Goal: Navigation & Orientation: Find specific page/section

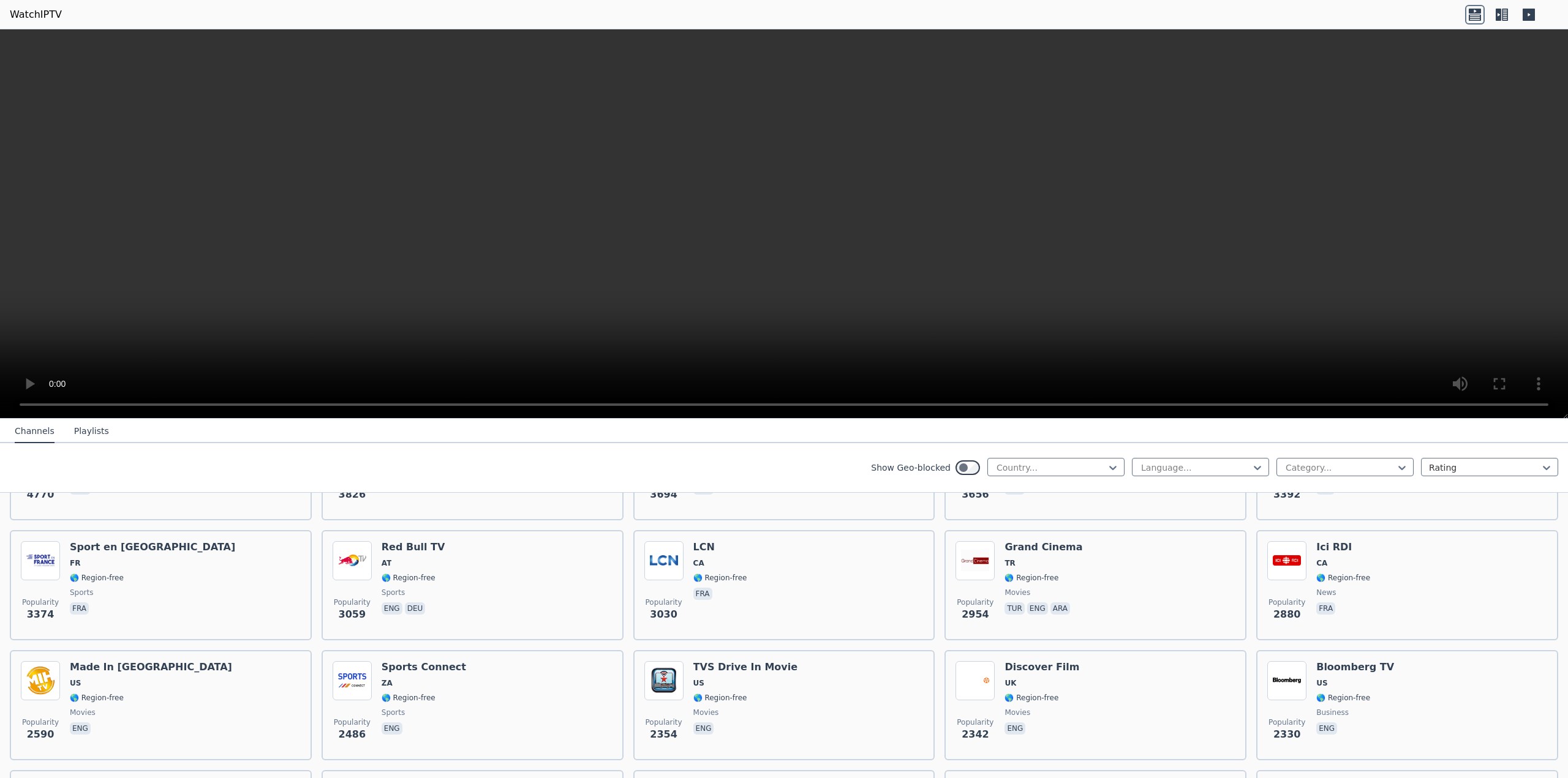
scroll to position [306, 0]
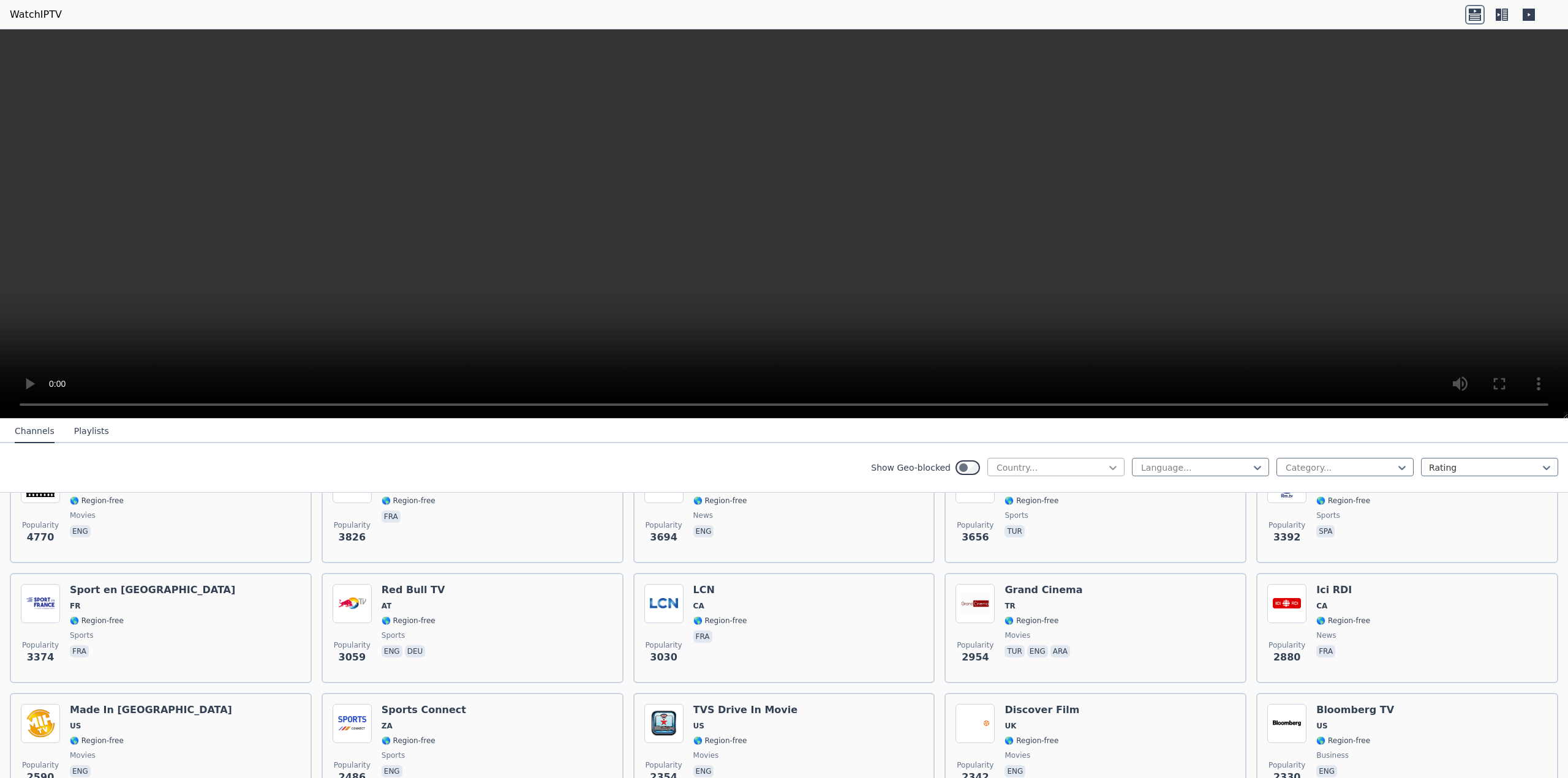
click at [1107, 468] on icon at bounding box center [1114, 468] width 13 height 13
click at [1011, 585] on div "[GEOGRAPHIC_DATA]" at bounding box center [1056, 585] width 137 height 22
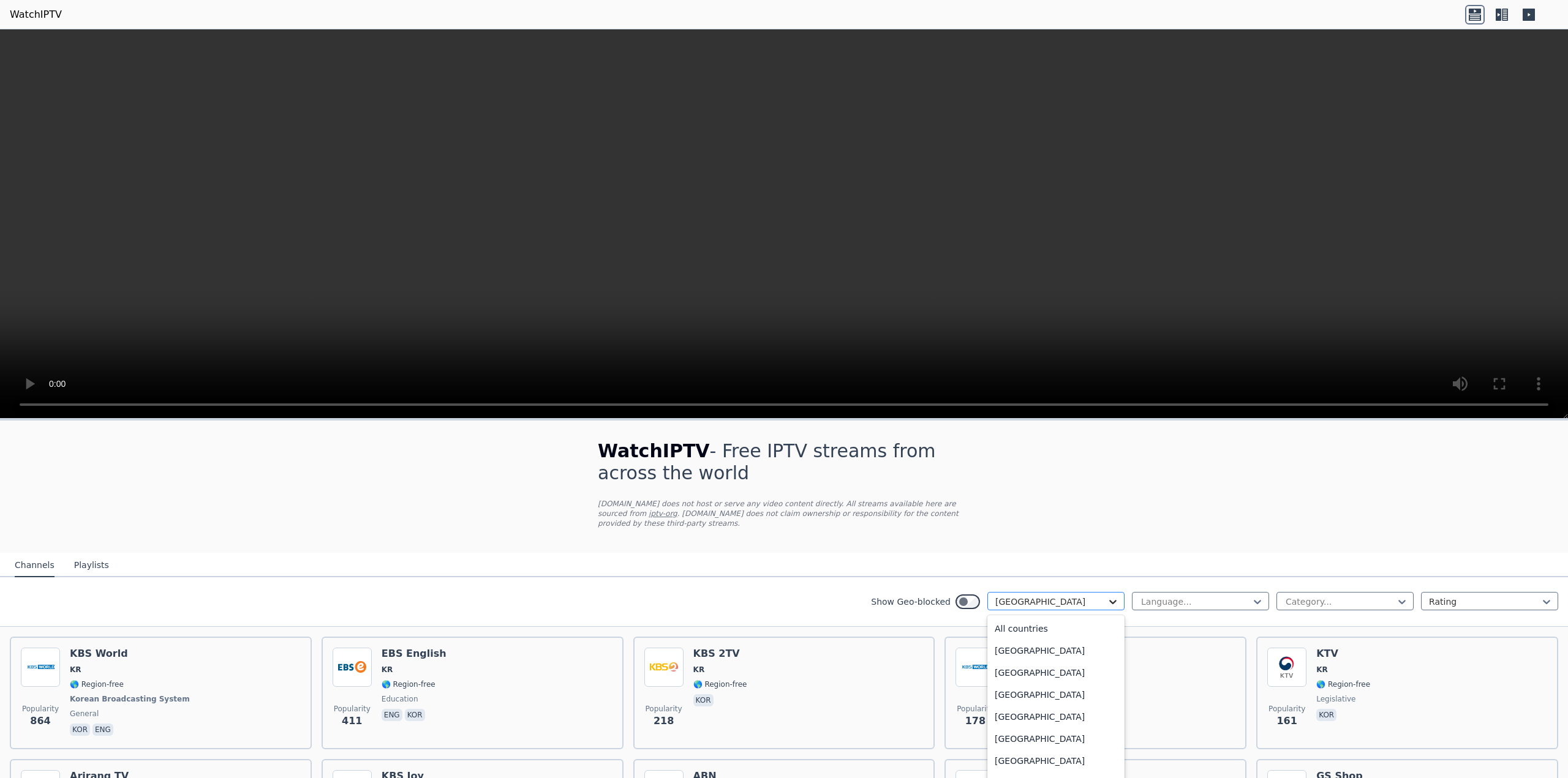
click at [1107, 596] on icon at bounding box center [1114, 602] width 13 height 13
click at [1022, 654] on div "[GEOGRAPHIC_DATA]" at bounding box center [1056, 660] width 137 height 22
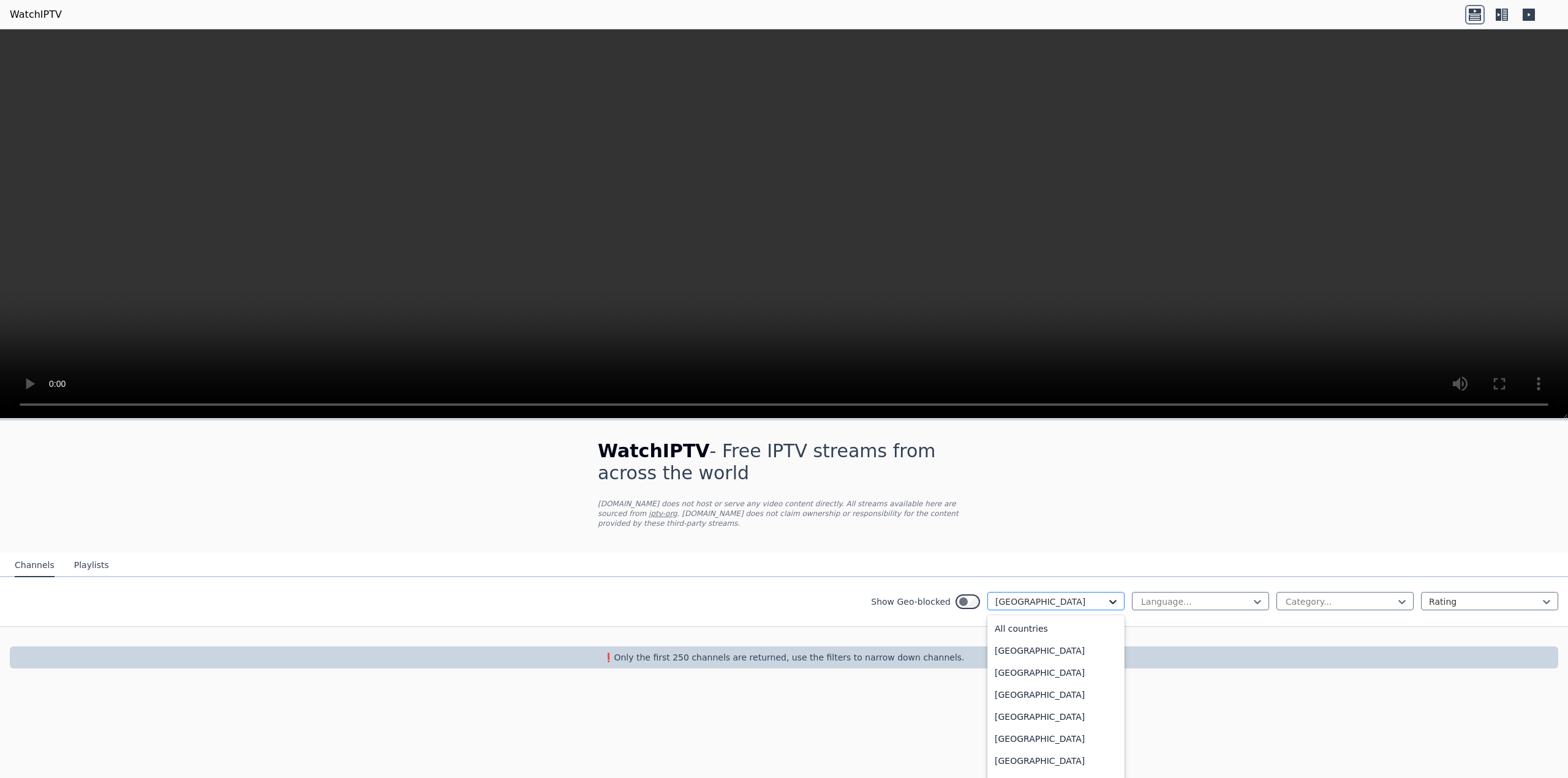
click at [1110, 600] on icon at bounding box center [1113, 602] width 8 height 4
click at [1033, 665] on div "[GEOGRAPHIC_DATA]" at bounding box center [1056, 673] width 137 height 22
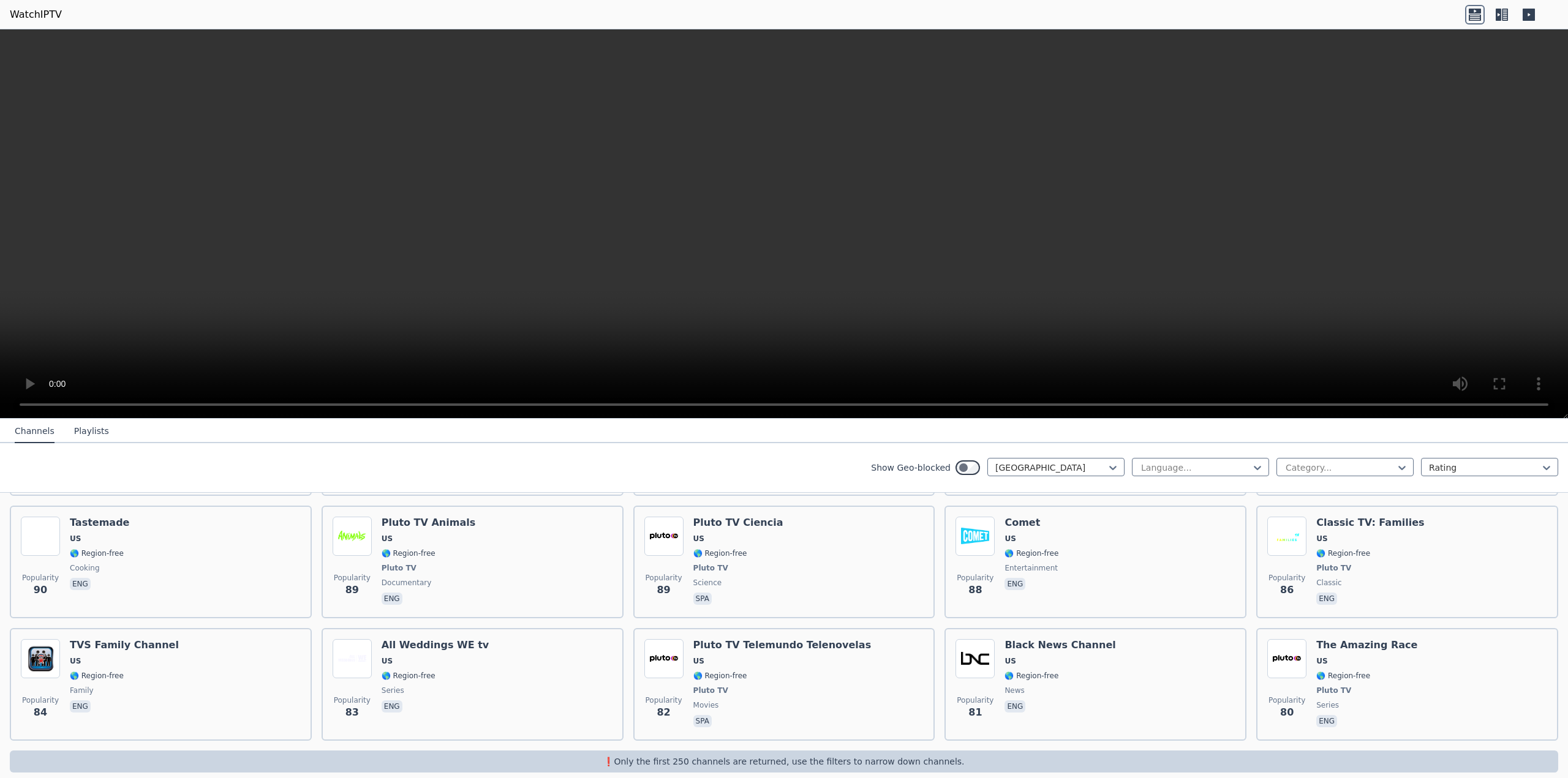
scroll to position [6013, 0]
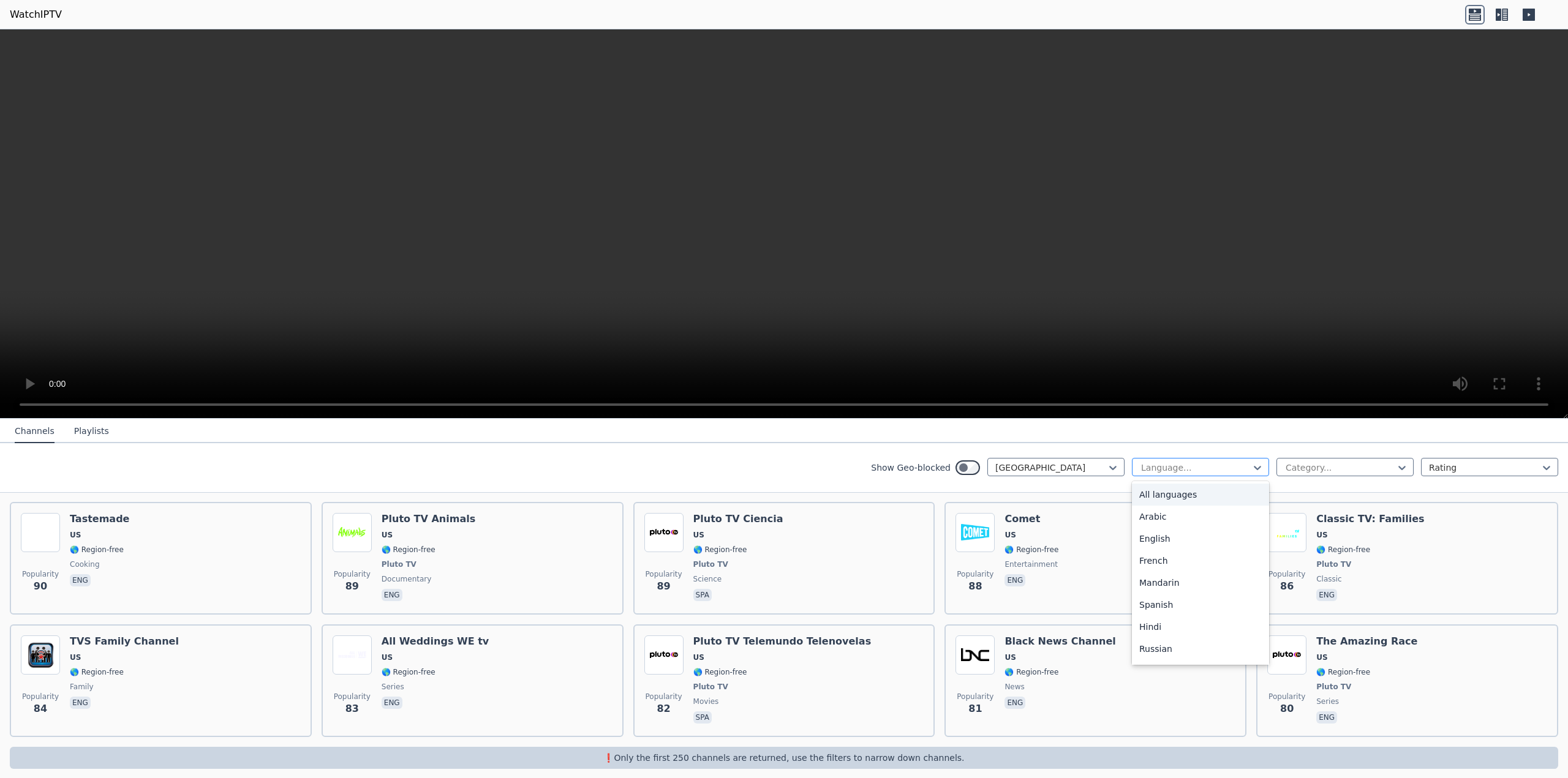
click at [1184, 466] on div at bounding box center [1196, 468] width 112 height 13
click at [1169, 537] on div "English" at bounding box center [1201, 538] width 137 height 22
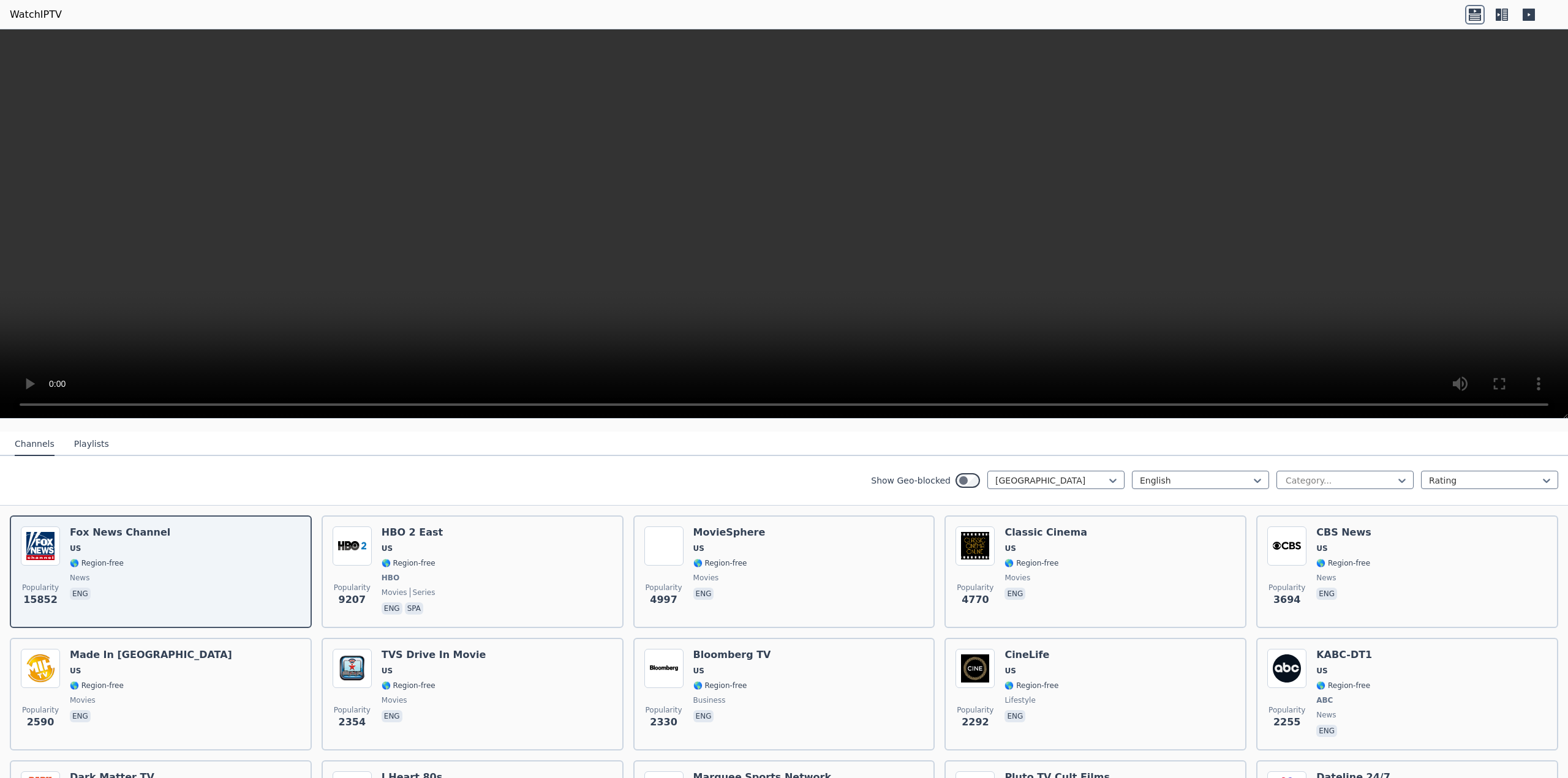
scroll to position [122, 0]
click at [1396, 473] on icon at bounding box center [1402, 479] width 13 height 13
click at [1297, 608] on div "Sports" at bounding box center [1345, 619] width 137 height 22
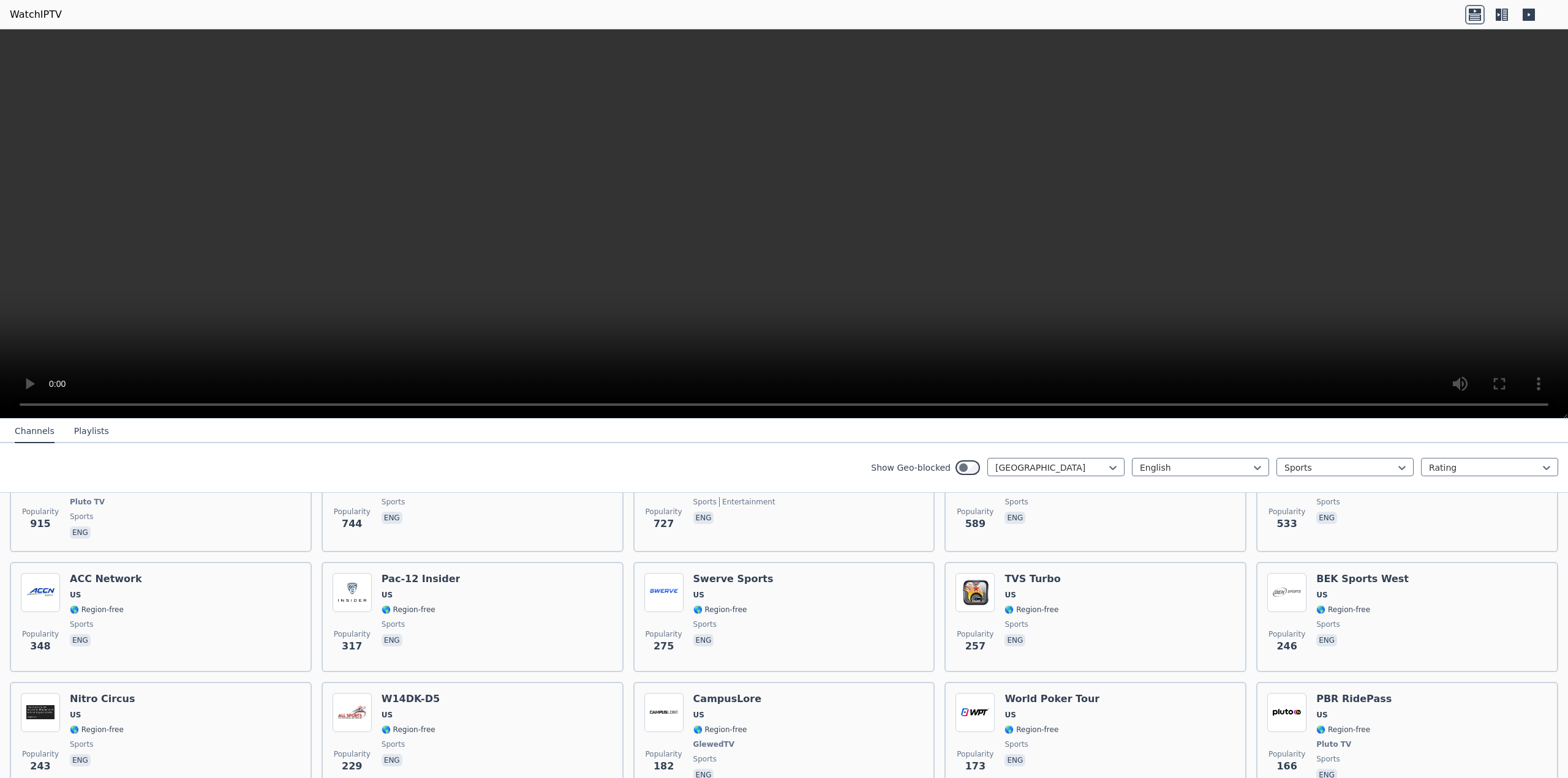
scroll to position [191, 0]
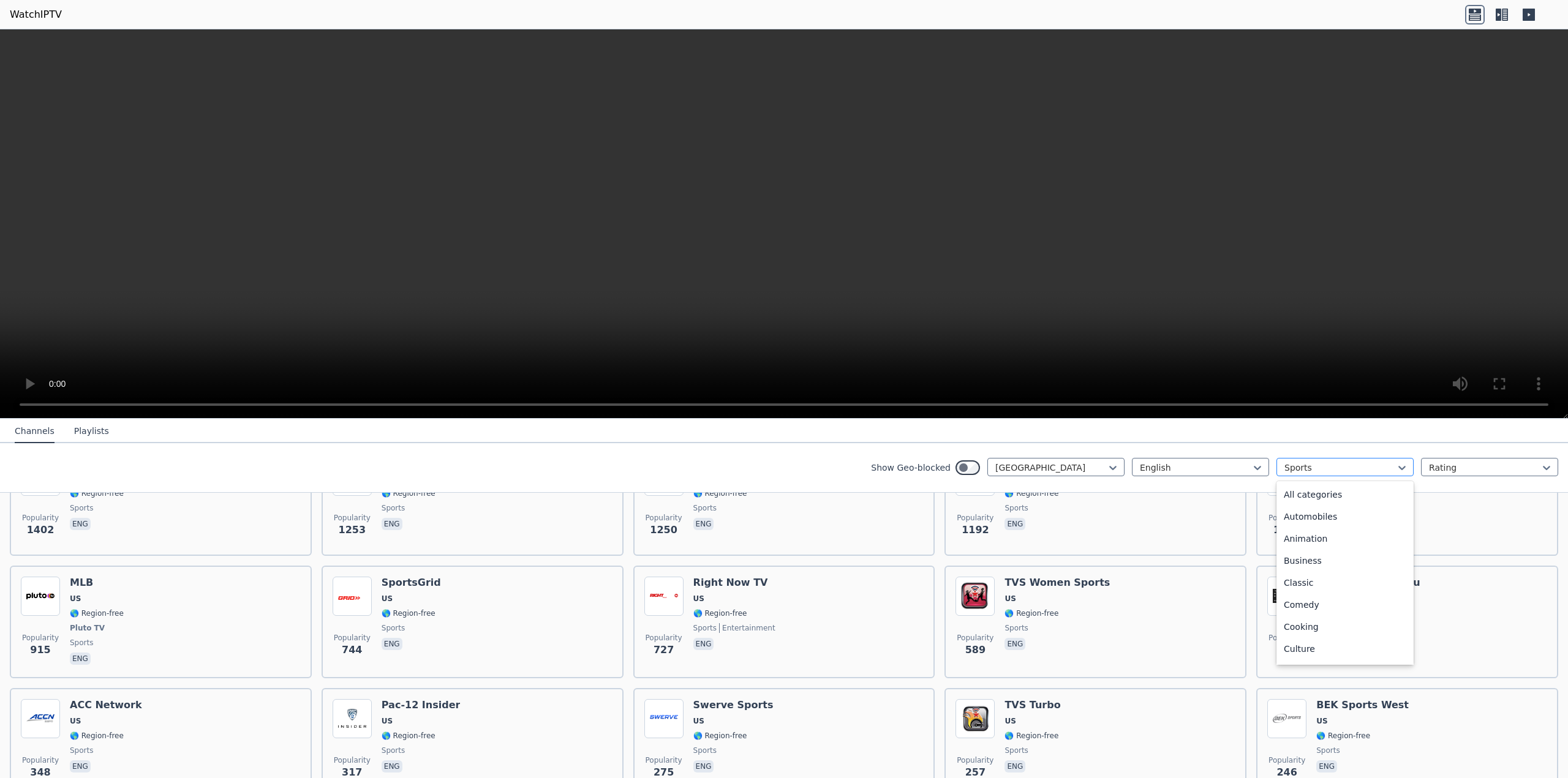
click at [1400, 468] on div "Sports" at bounding box center [1345, 467] width 137 height 18
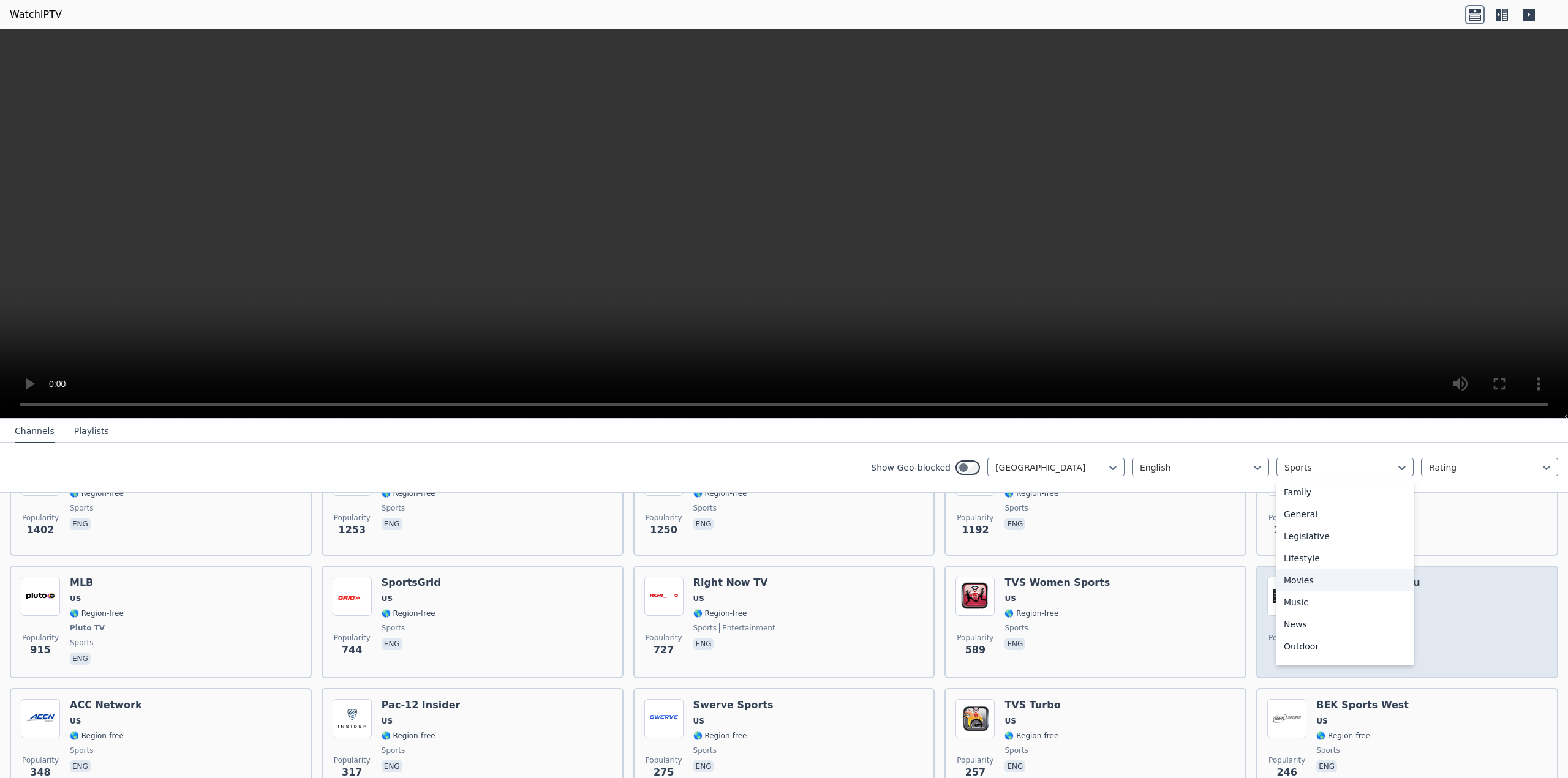
click at [1298, 579] on div "Movies" at bounding box center [1345, 580] width 137 height 22
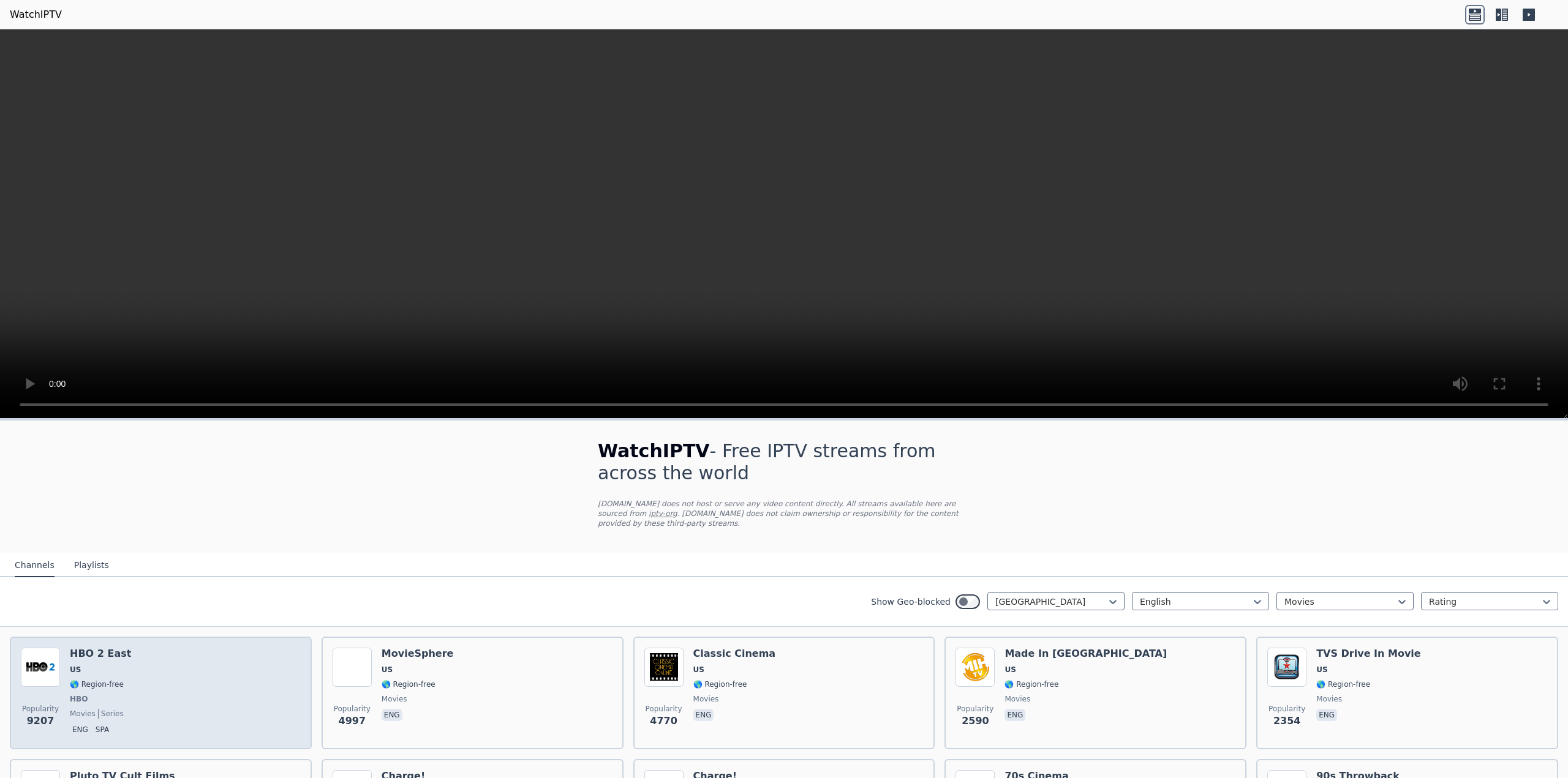
click at [44, 659] on img at bounding box center [40, 668] width 39 height 39
